Goal: Find specific fact: Find specific fact

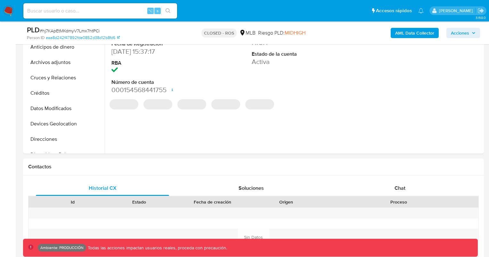
scroll to position [179, 0]
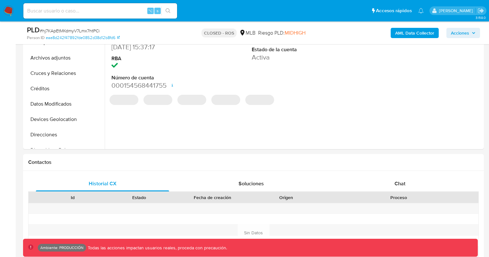
select select "10"
click at [88, 5] on div "⌥ s" at bounding box center [100, 10] width 154 height 15
click at [88, 11] on input at bounding box center [100, 11] width 154 height 8
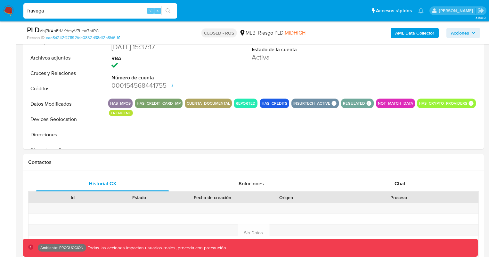
type input "fravega"
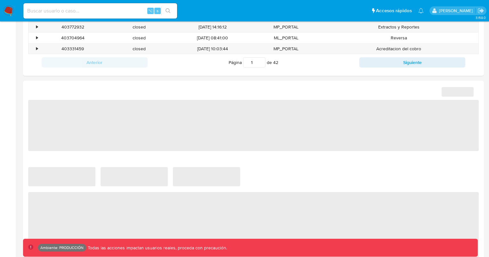
scroll to position [332, 0]
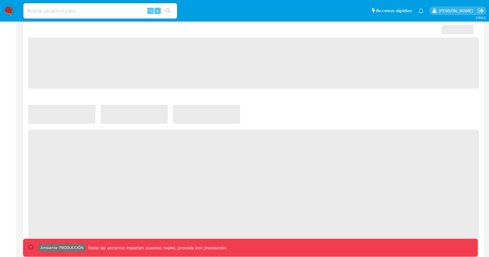
select select "10"
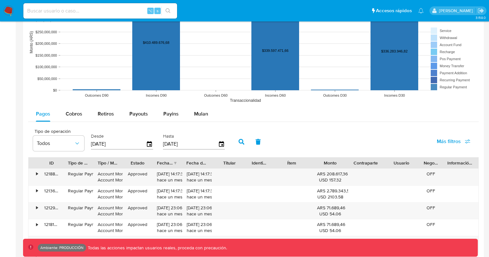
scroll to position [508, 0]
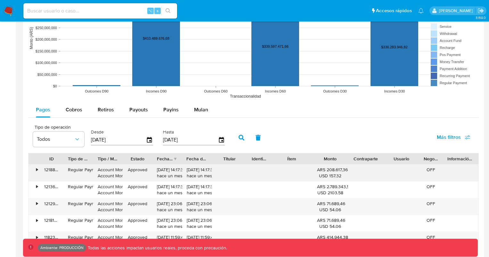
click at [47, 173] on div "121888366236" at bounding box center [52, 173] width 24 height 17
click at [48, 172] on div "121888366236" at bounding box center [52, 173] width 24 height 17
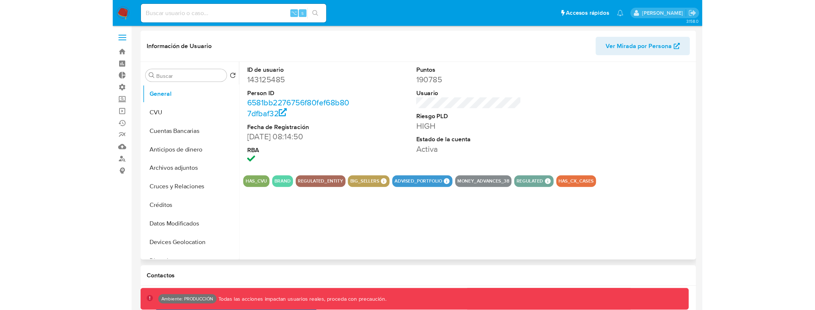
scroll to position [0, 0]
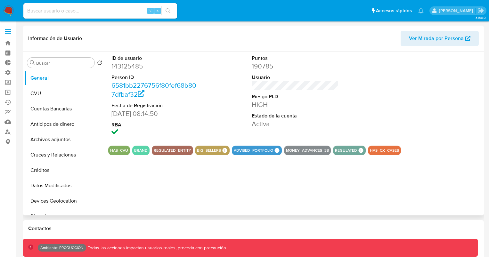
click at [138, 63] on dd "143125485" at bounding box center [154, 66] width 87 height 9
copy dd "143125485"
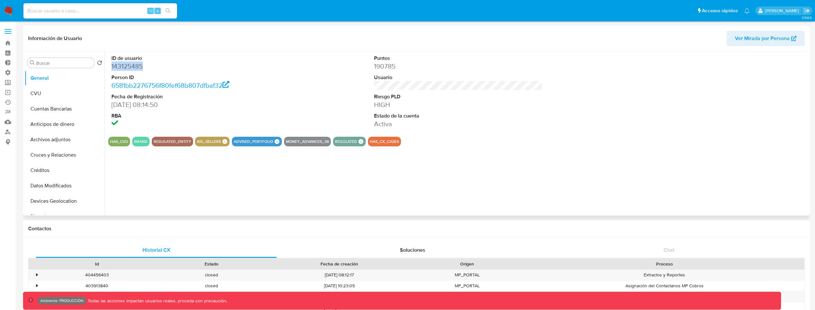
copy dd "143125485"
click at [131, 68] on dd "143125485" at bounding box center [195, 66] width 169 height 9
copy dd "143125485"
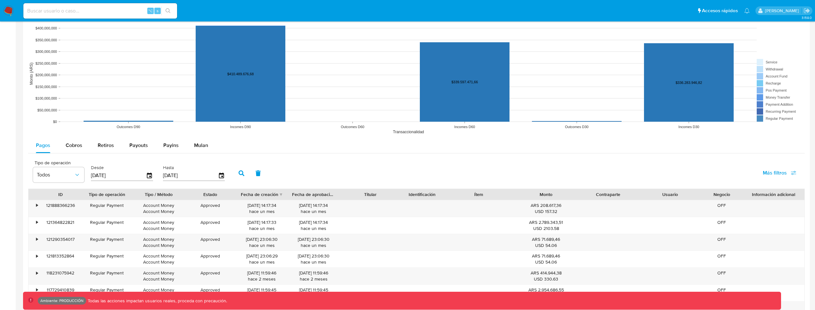
scroll to position [519, 0]
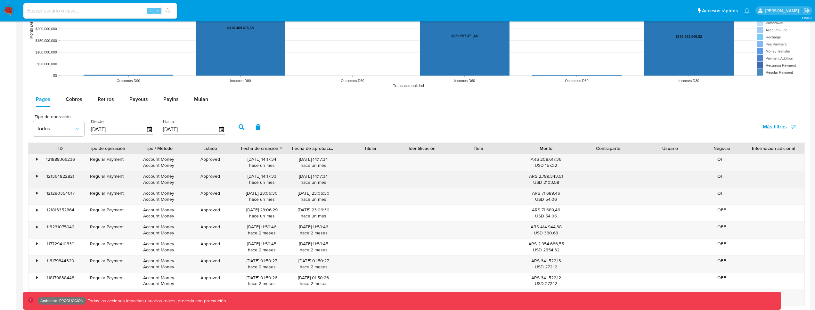
drag, startPoint x: 263, startPoint y: 175, endPoint x: 240, endPoint y: 176, distance: 23.4
click at [240, 176] on div "[DATE] 14:17:33 hace un mes" at bounding box center [262, 179] width 52 height 17
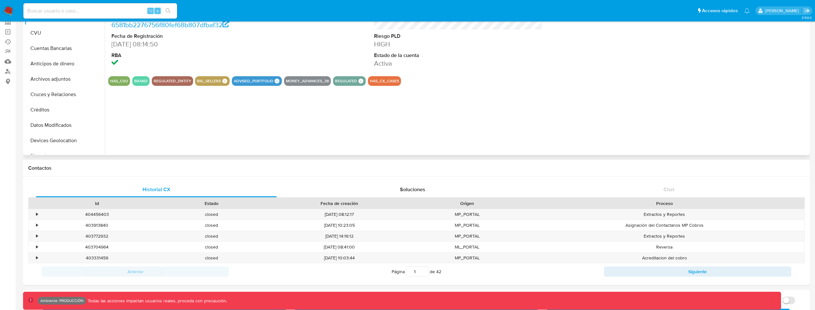
scroll to position [0, 0]
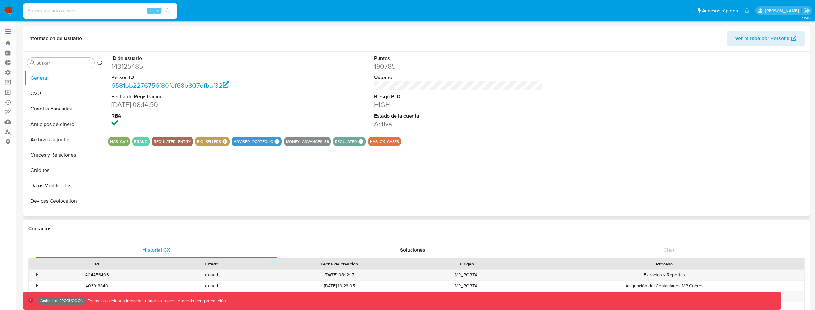
click at [139, 69] on dd "143125485" at bounding box center [195, 66] width 169 height 9
click at [157, 68] on dd "143125485" at bounding box center [195, 66] width 169 height 9
click at [132, 67] on dd "143125485" at bounding box center [195, 66] width 169 height 9
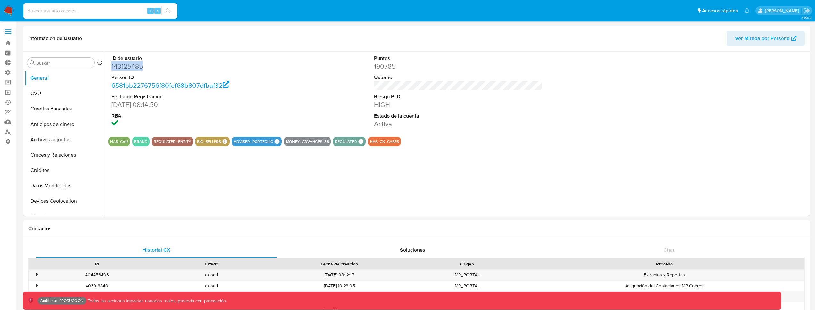
copy dd "143125485"
